Goal: Communication & Community: Connect with others

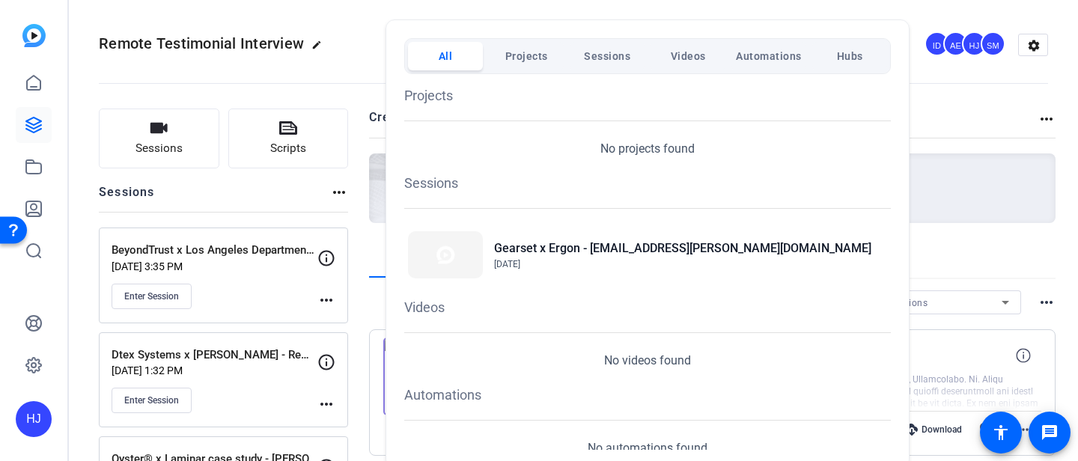
click at [971, 111] on div at bounding box center [539, 230] width 1078 height 461
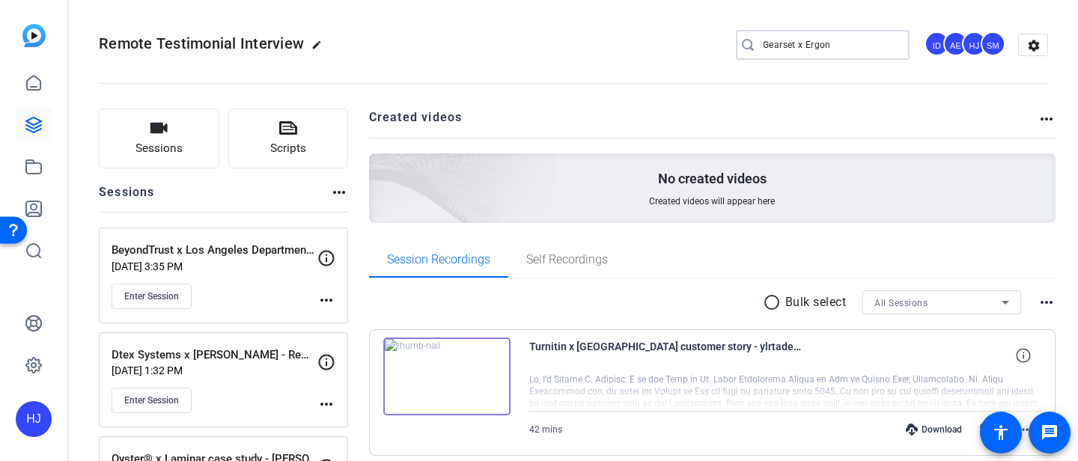
click at [825, 37] on input "Gearset x Ergon" at bounding box center [830, 45] width 135 height 18
drag, startPoint x: 849, startPoint y: 47, endPoint x: 695, endPoint y: 36, distance: 154.6
click at [694, 36] on div "Remote Testimonial Interview edit Gearset x Ergon ID AE HJ SM settings" at bounding box center [573, 45] width 949 height 22
paste input "Nile x Jetzero Re-do (Remote Capture)"
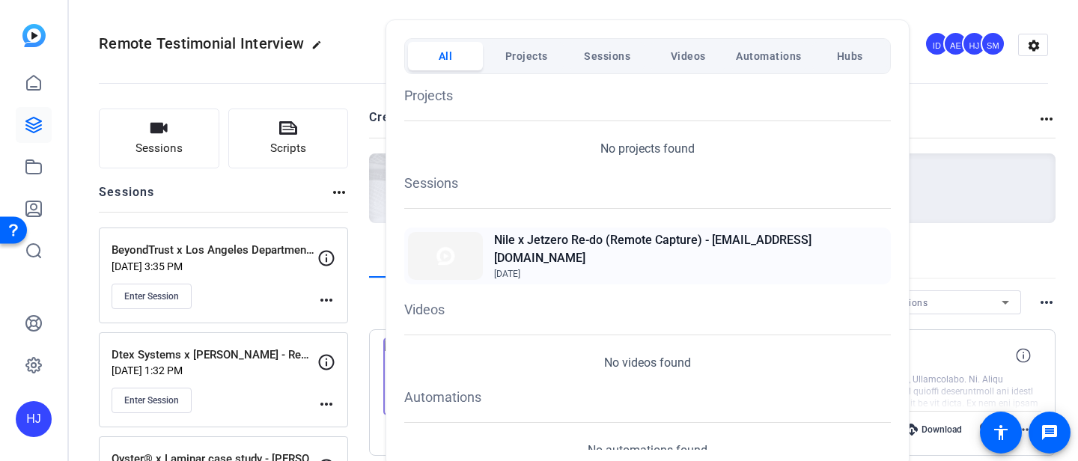
type input "Nile x Jetzero Re-do (Remote Capture)"
click at [673, 252] on h2 "Nile x Jetzero Re-do (Remote Capture) - [EMAIL_ADDRESS][DOMAIN_NAME]" at bounding box center [690, 249] width 393 height 36
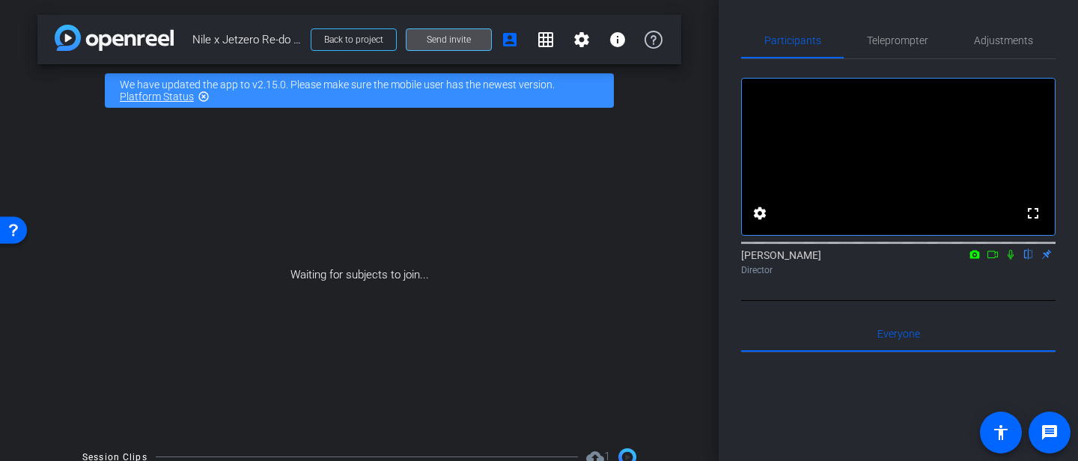
click at [456, 35] on span "Send invite" at bounding box center [449, 40] width 44 height 12
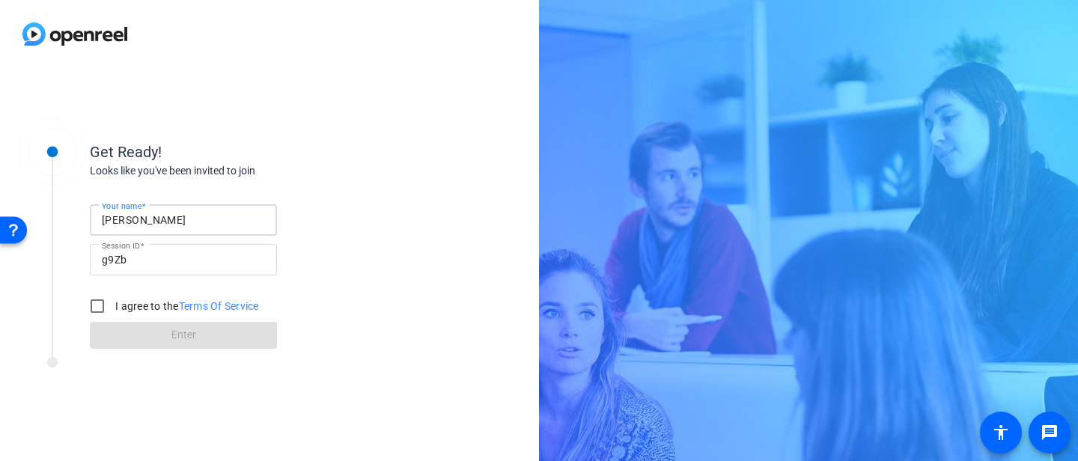
drag, startPoint x: 167, startPoint y: 432, endPoint x: 10, endPoint y: 221, distance: 262.1
type input "klkjhh"
click at [89, 314] on input "I agree to the Terms Of Service" at bounding box center [97, 306] width 30 height 30
checkbox input "true"
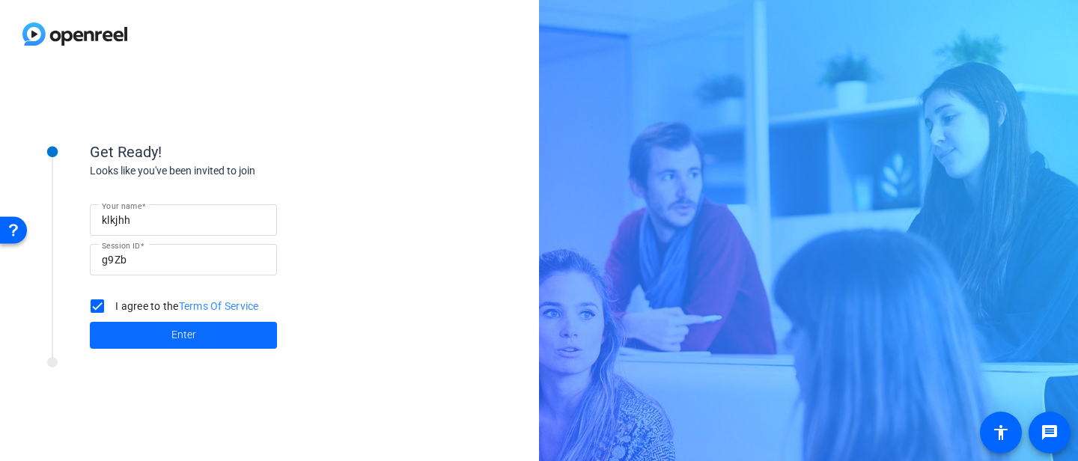
click at [182, 342] on span "Enter" at bounding box center [183, 335] width 25 height 16
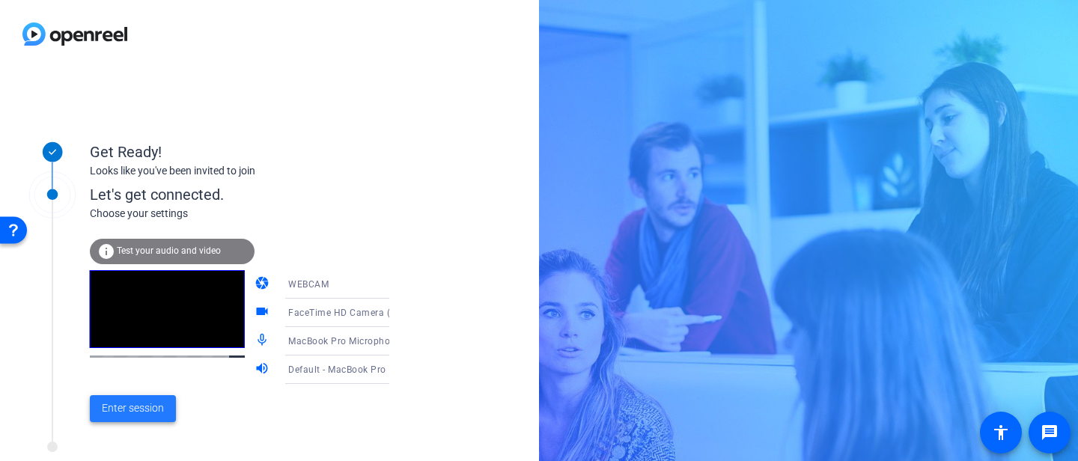
click at [133, 405] on span "Enter session" at bounding box center [133, 408] width 62 height 16
